Goal: Find specific page/section: Find specific page/section

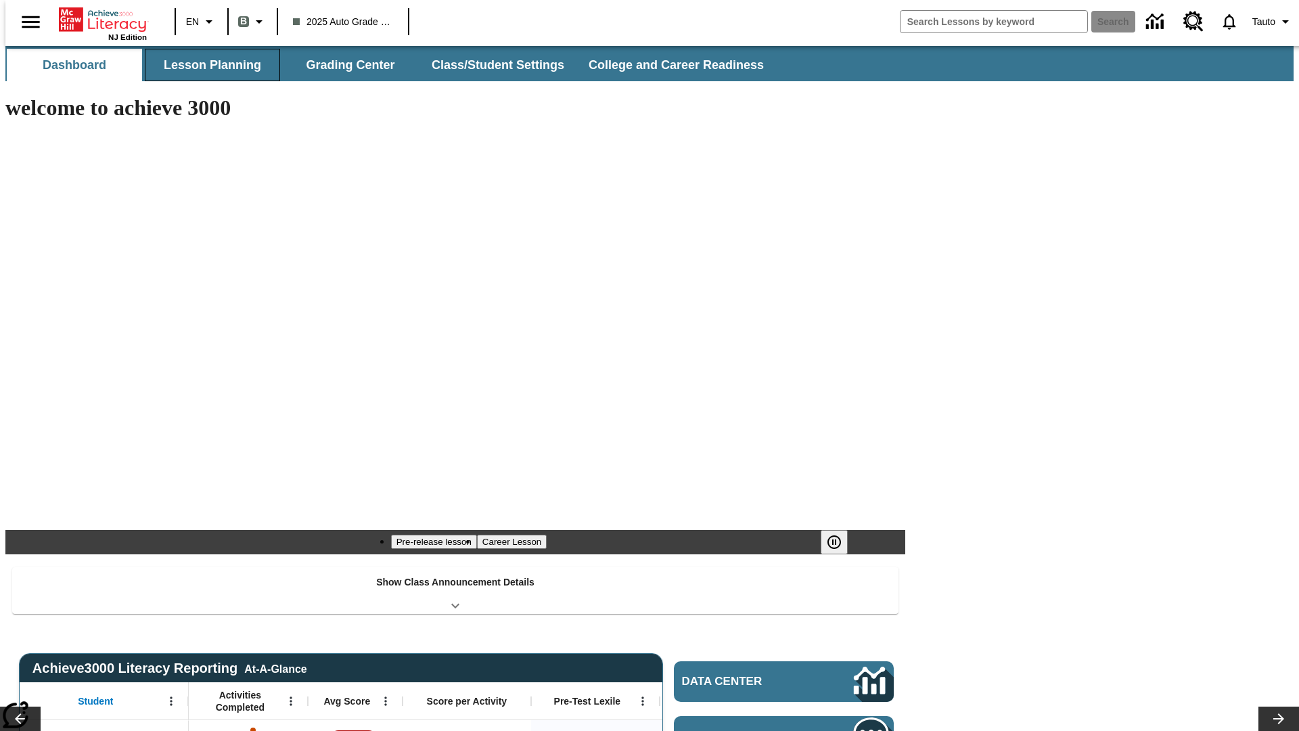
click at [207, 65] on button "Lesson Planning" at bounding box center [212, 65] width 135 height 32
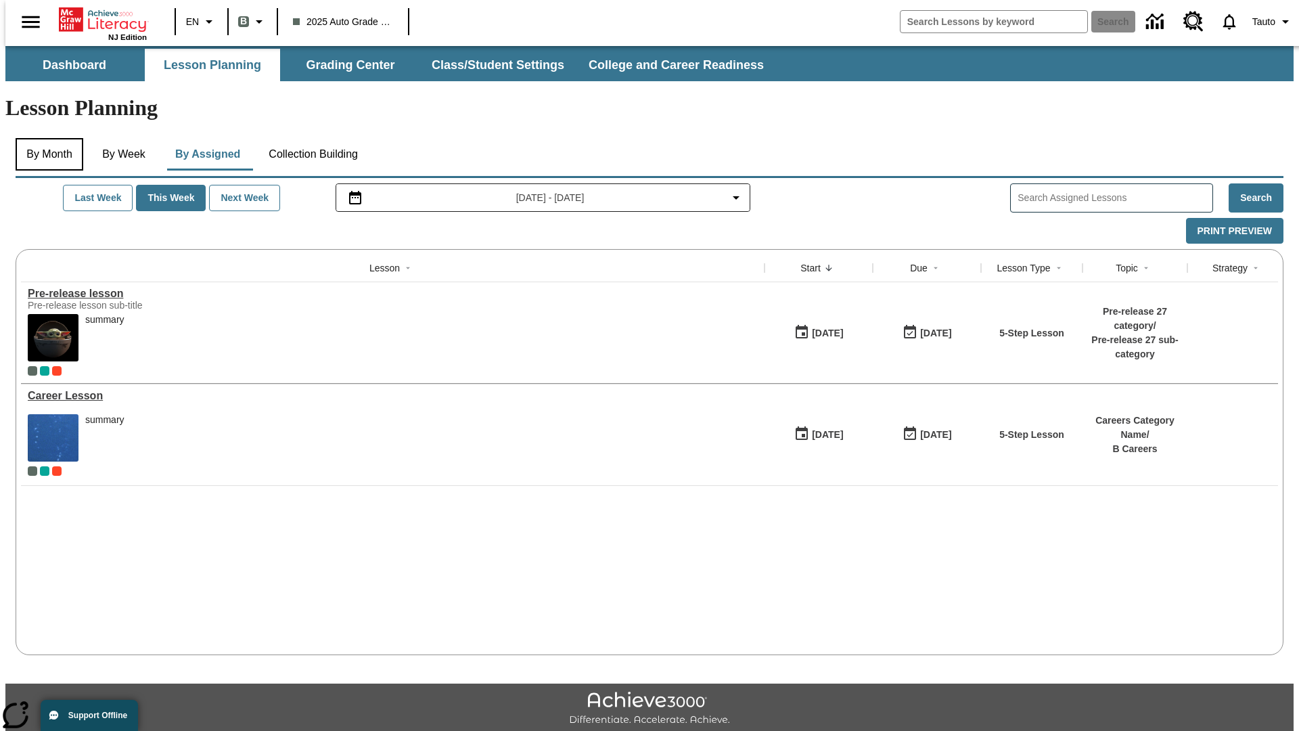
click at [45, 138] on button "By Month" at bounding box center [50, 154] width 68 height 32
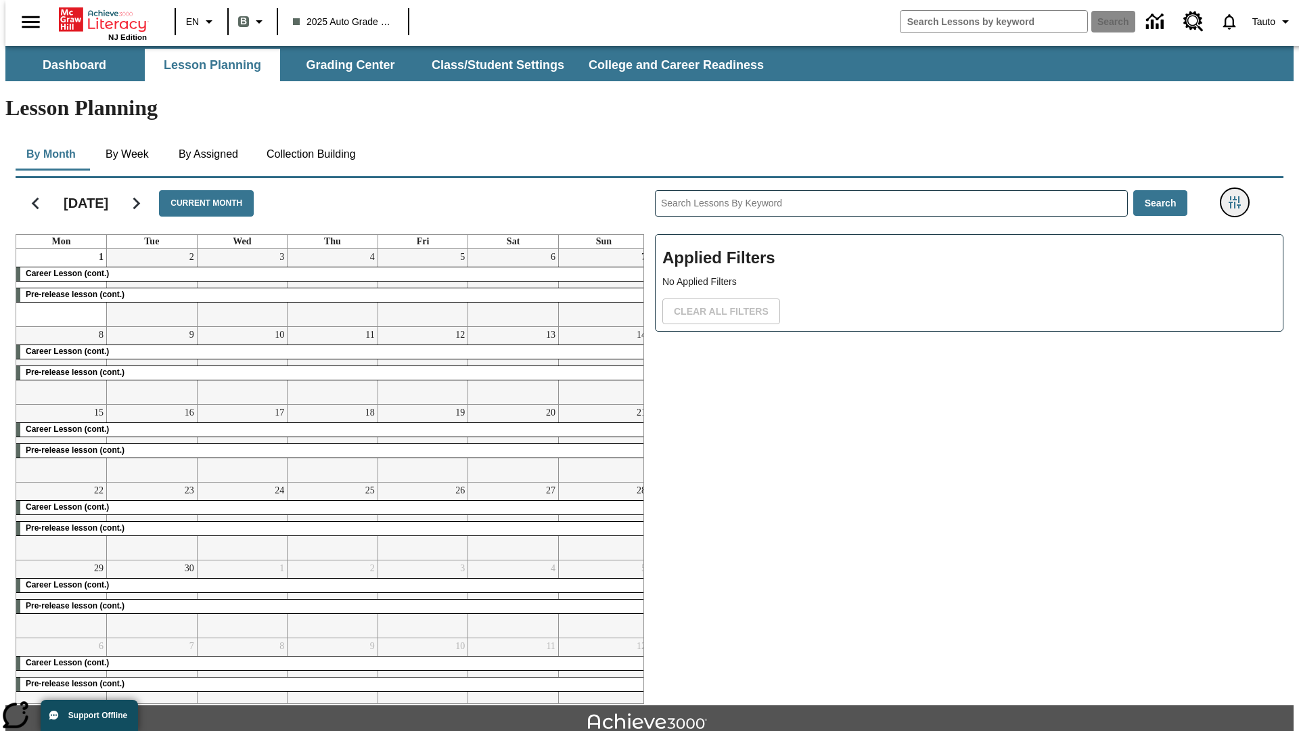
click at [1238, 196] on icon "Filters Side menu" at bounding box center [1234, 202] width 12 height 12
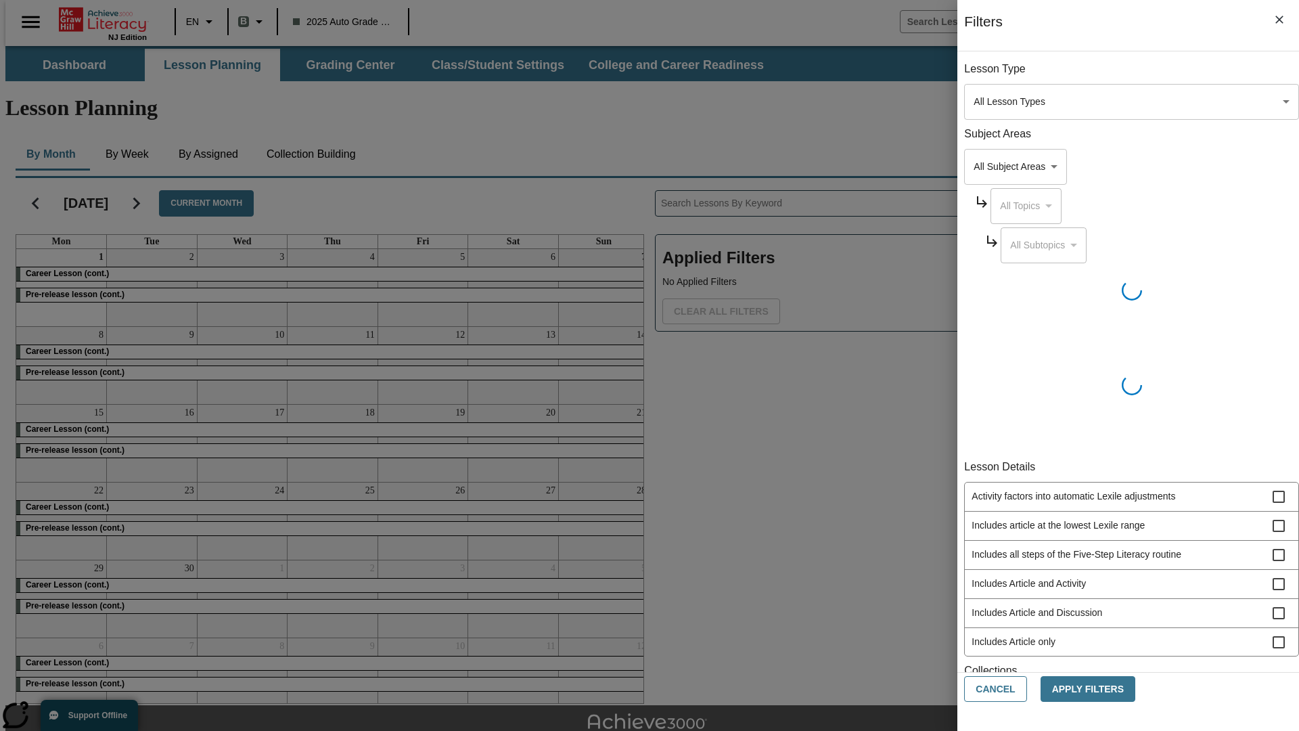
click at [974, 480] on body "Skip to main content NJ Edition EN B 2025 Auto Grade 1 B Search 0 Tauto Dashboa…" at bounding box center [649, 419] width 1288 height 746
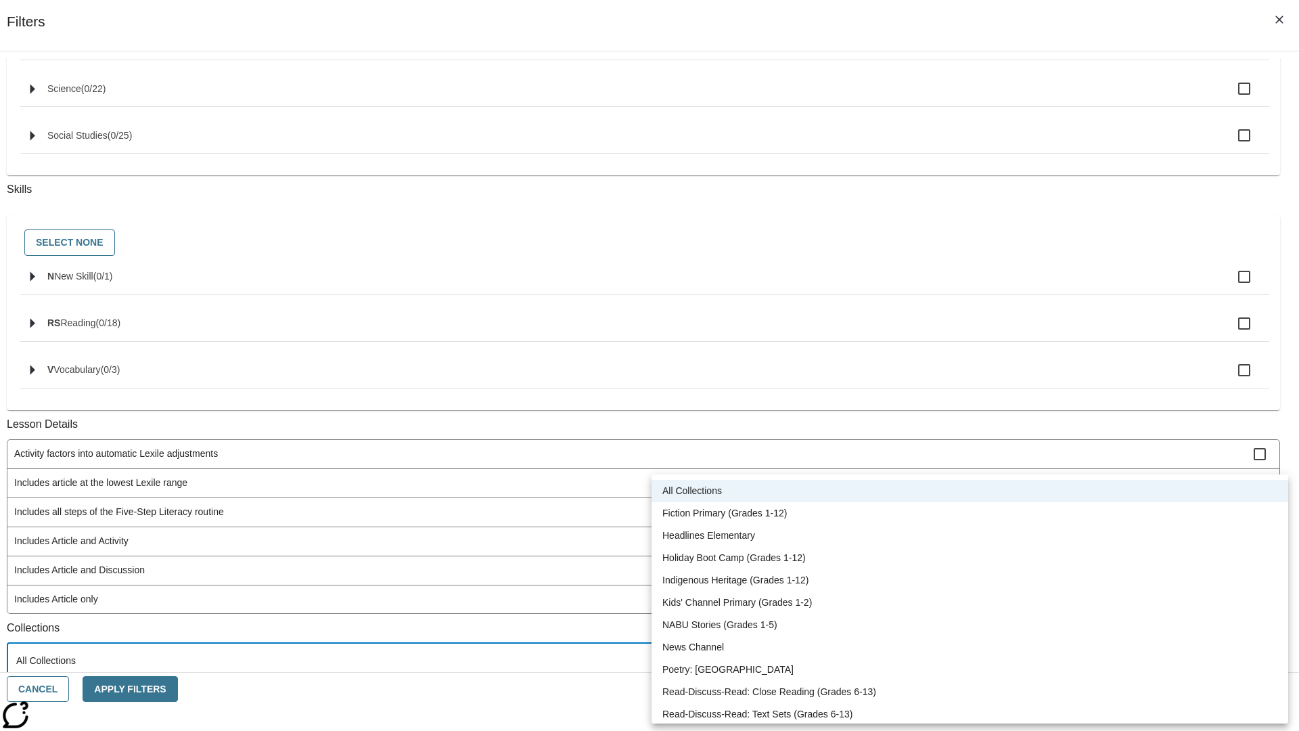
scroll to position [563, 0]
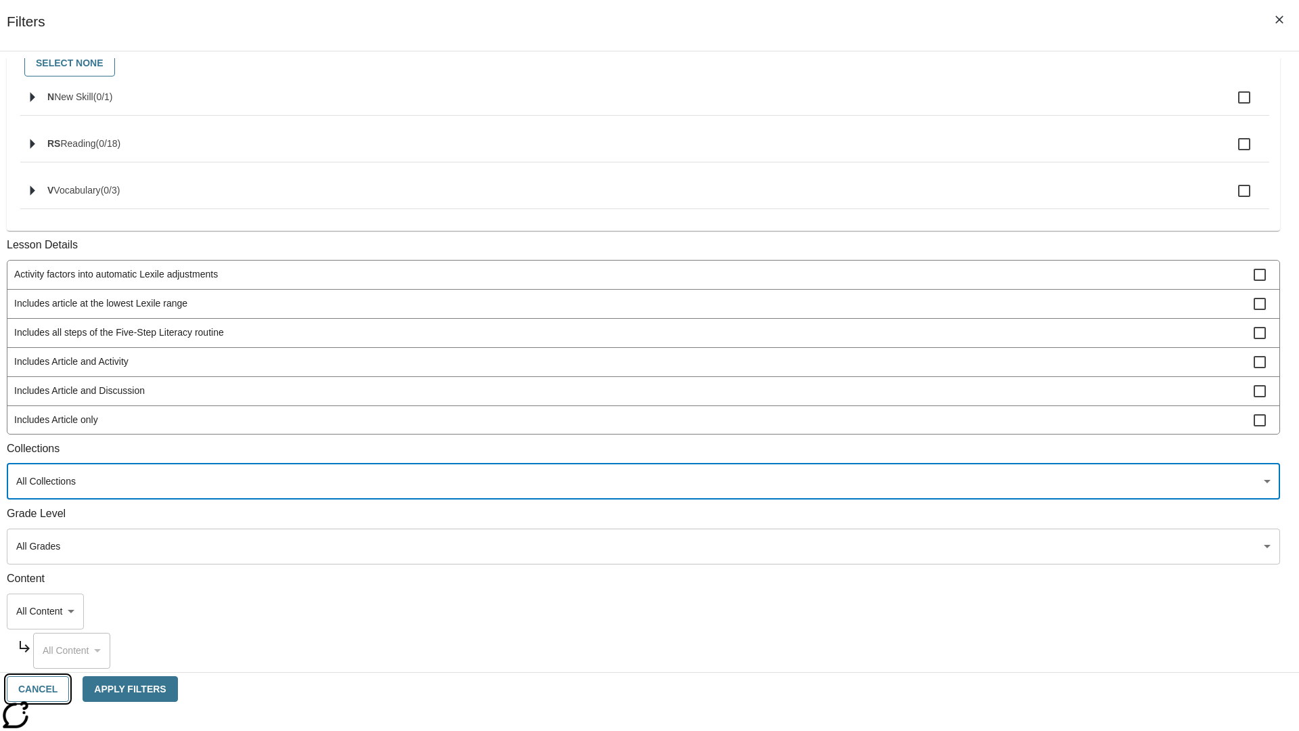
click at [69, 689] on button "Cancel" at bounding box center [38, 689] width 62 height 26
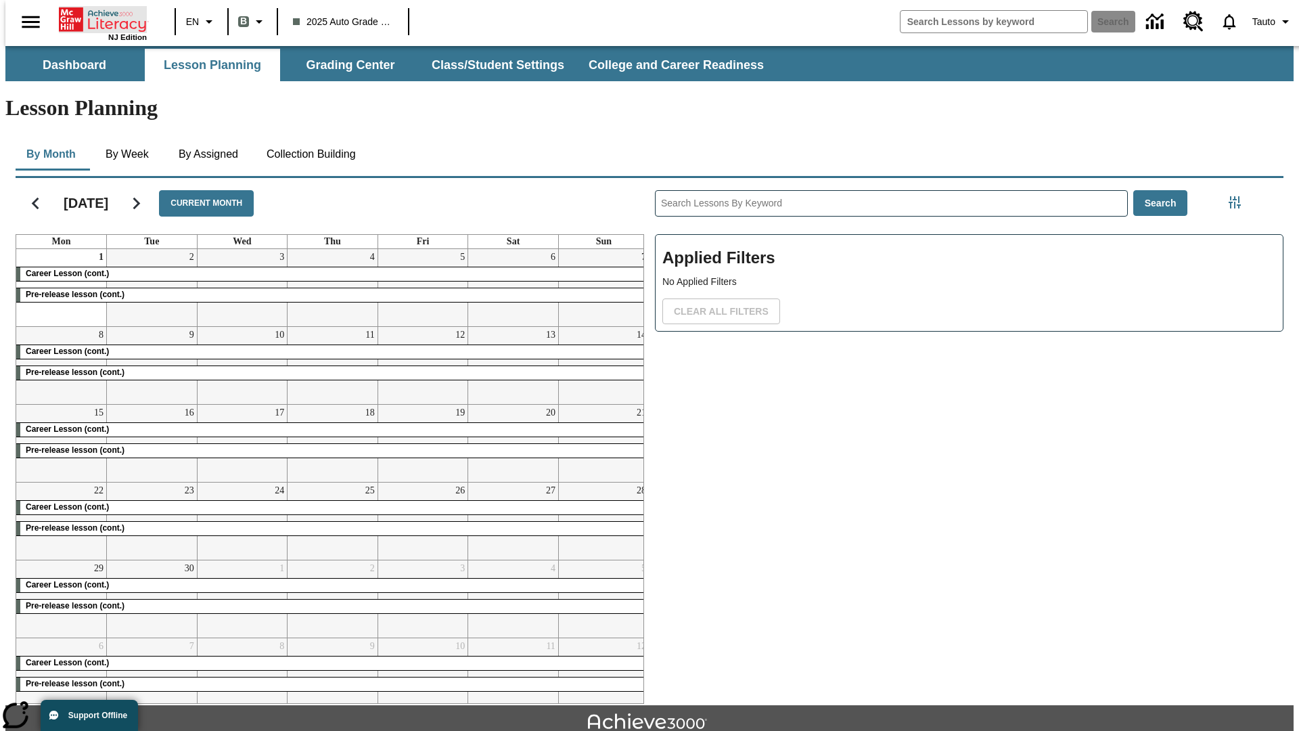
click at [97, 18] on icon "Home" at bounding box center [104, 19] width 90 height 27
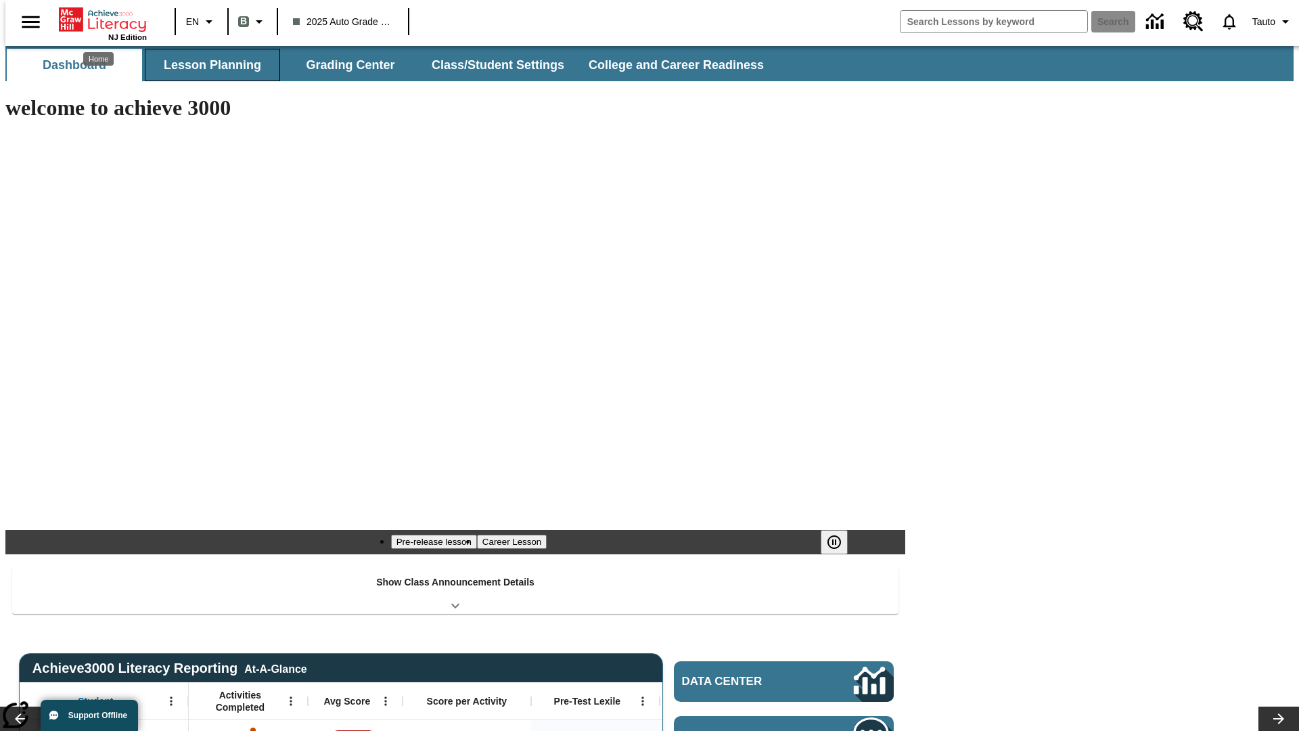
click at [207, 65] on button "Lesson Planning" at bounding box center [212, 65] width 135 height 32
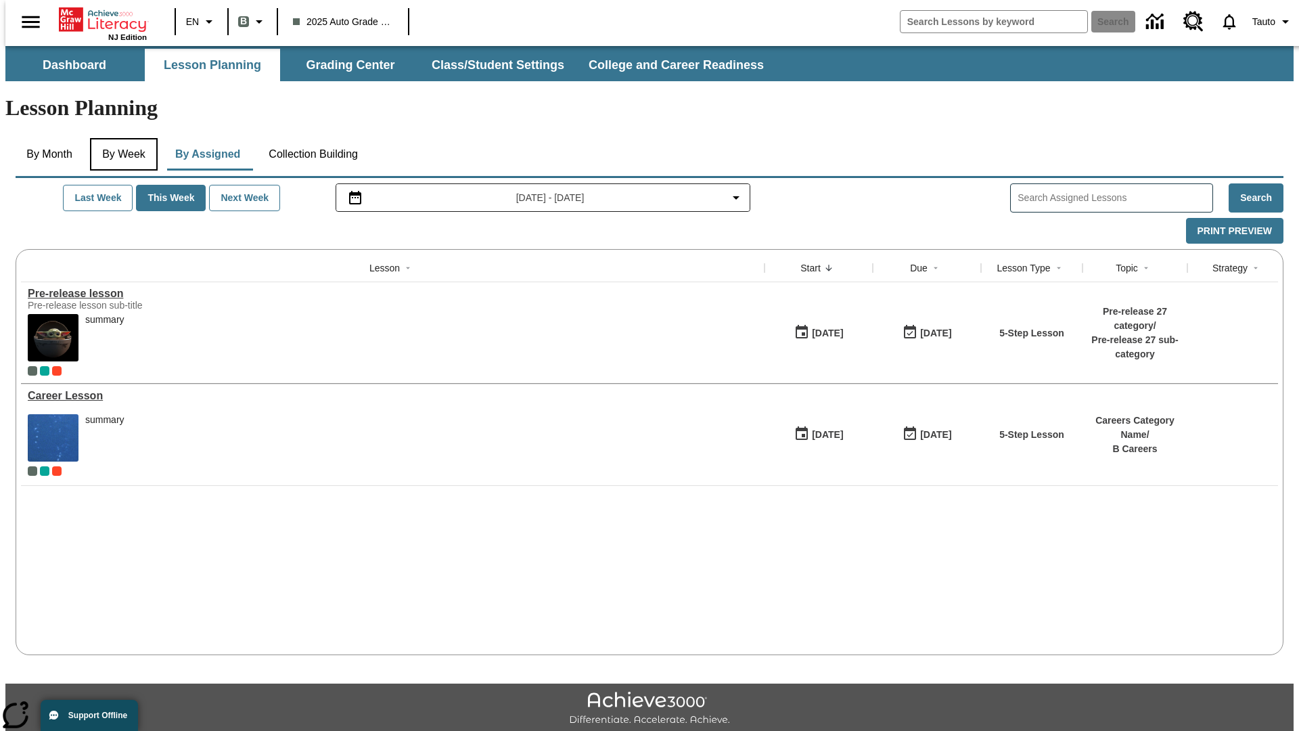
click at [121, 138] on button "By Week" at bounding box center [124, 154] width 68 height 32
